Goal: Find specific page/section: Find specific page/section

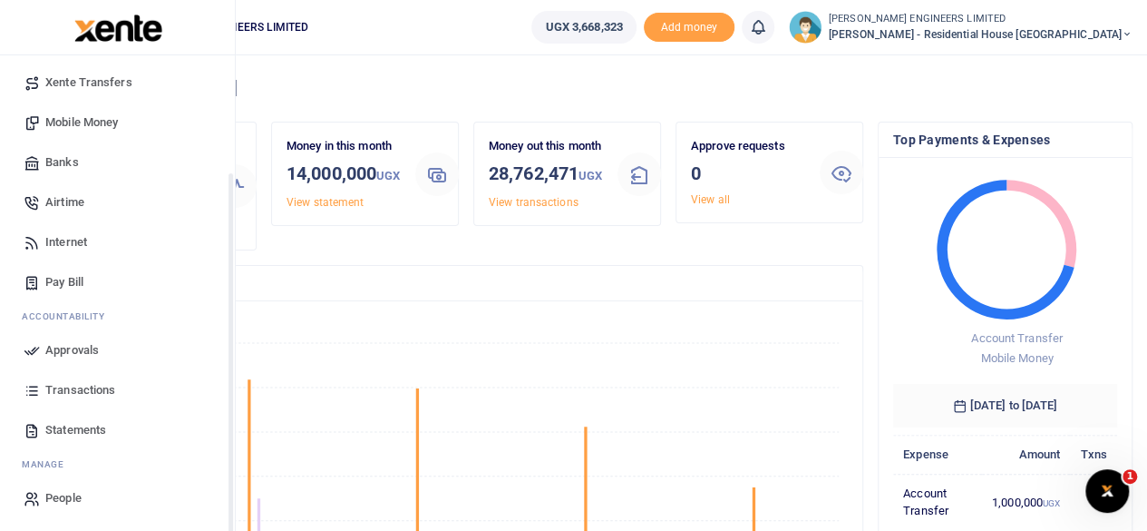
scroll to position [156, 0]
click at [102, 389] on span "Transactions" at bounding box center [80, 389] width 70 height 18
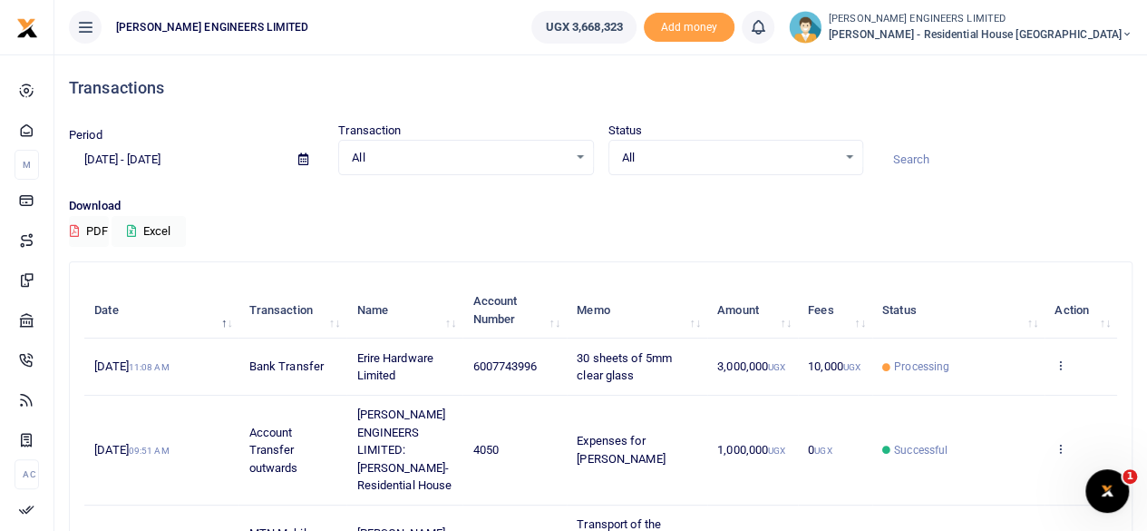
click at [1053, 84] on h4 "Transactions" at bounding box center [601, 88] width 1064 height 20
click at [1032, 98] on div "Transactions" at bounding box center [601, 87] width 1064 height 67
